Goal: Task Accomplishment & Management: Use online tool/utility

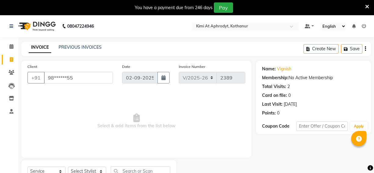
select select "7401"
select select "service"
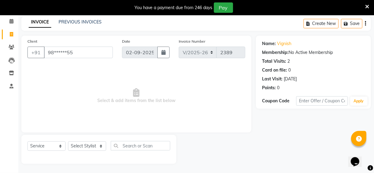
click at [45, 74] on span "Select & add items from the list below" at bounding box center [136, 96] width 218 height 61
click at [58, 96] on span "Select & add items from the list below" at bounding box center [136, 96] width 218 height 61
click at [82, 149] on select "Select Stylist [PERSON_NAME] Hriatpuii [PERSON_NAME] Kimi manager id [PERSON_NA…" at bounding box center [87, 146] width 38 height 9
click at [171, 73] on span "Select & add items from the list below" at bounding box center [136, 96] width 218 height 61
click at [90, 145] on select "Select Stylist [PERSON_NAME] Hriatpuii [PERSON_NAME] Kimi manager id [PERSON_NA…" at bounding box center [87, 146] width 38 height 9
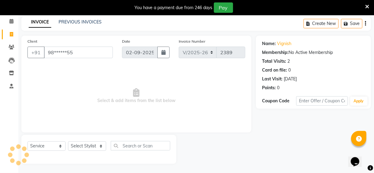
click at [167, 82] on span "Select & add items from the list below" at bounding box center [136, 96] width 218 height 61
click at [95, 148] on select "Select Stylist [PERSON_NAME] Hriatpuii [PERSON_NAME] Kimi manager id [PERSON_NA…" at bounding box center [87, 146] width 38 height 9
select select "69733"
click at [68, 142] on select "Select Stylist [PERSON_NAME] Hriatpuii [PERSON_NAME] Kimi manager id [PERSON_NA…" at bounding box center [87, 146] width 38 height 9
